Goal: Transaction & Acquisition: Purchase product/service

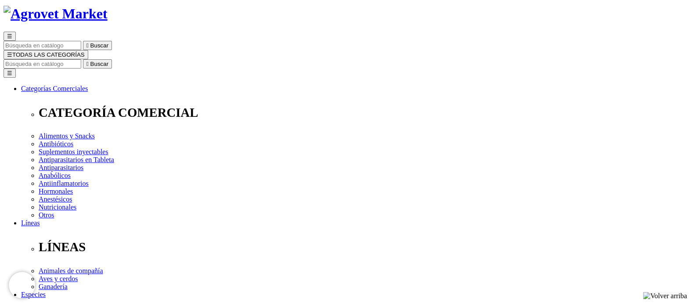
scroll to position [54, 0]
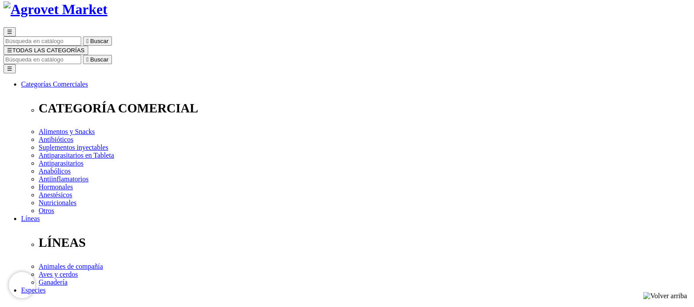
select select "385"
select select "384"
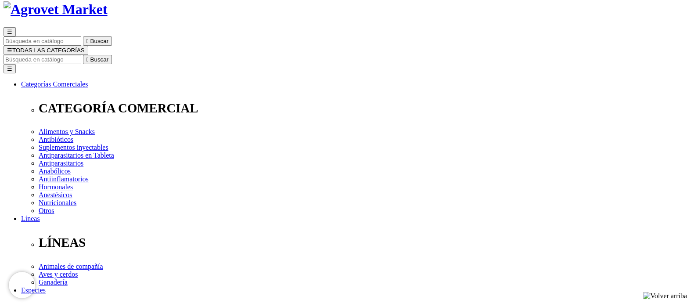
select select "384"
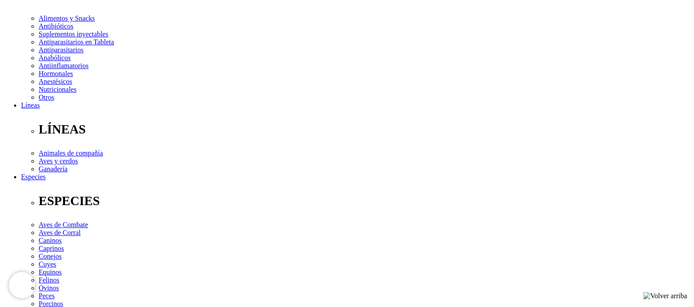
scroll to position [329, 0]
